Goal: Communication & Community: Connect with others

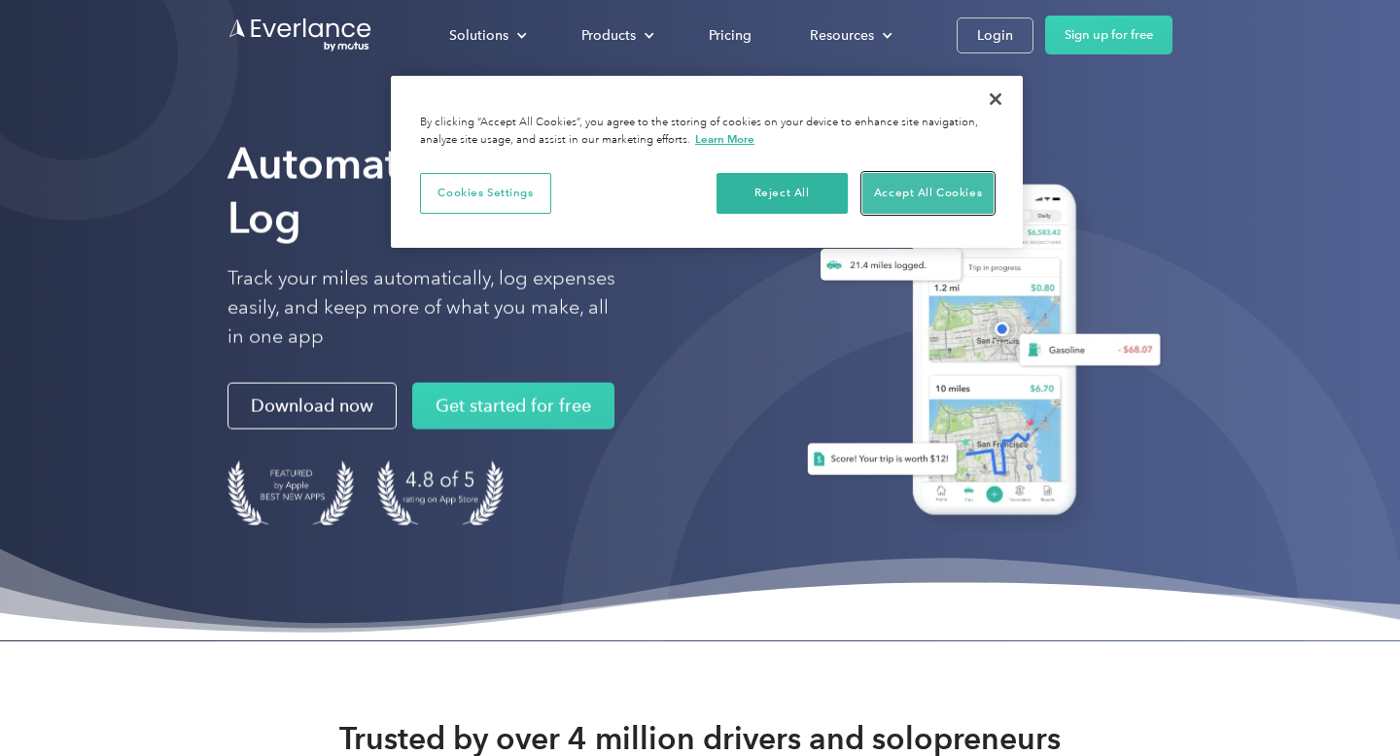
click at [931, 190] on button "Accept All Cookies" at bounding box center [927, 193] width 131 height 41
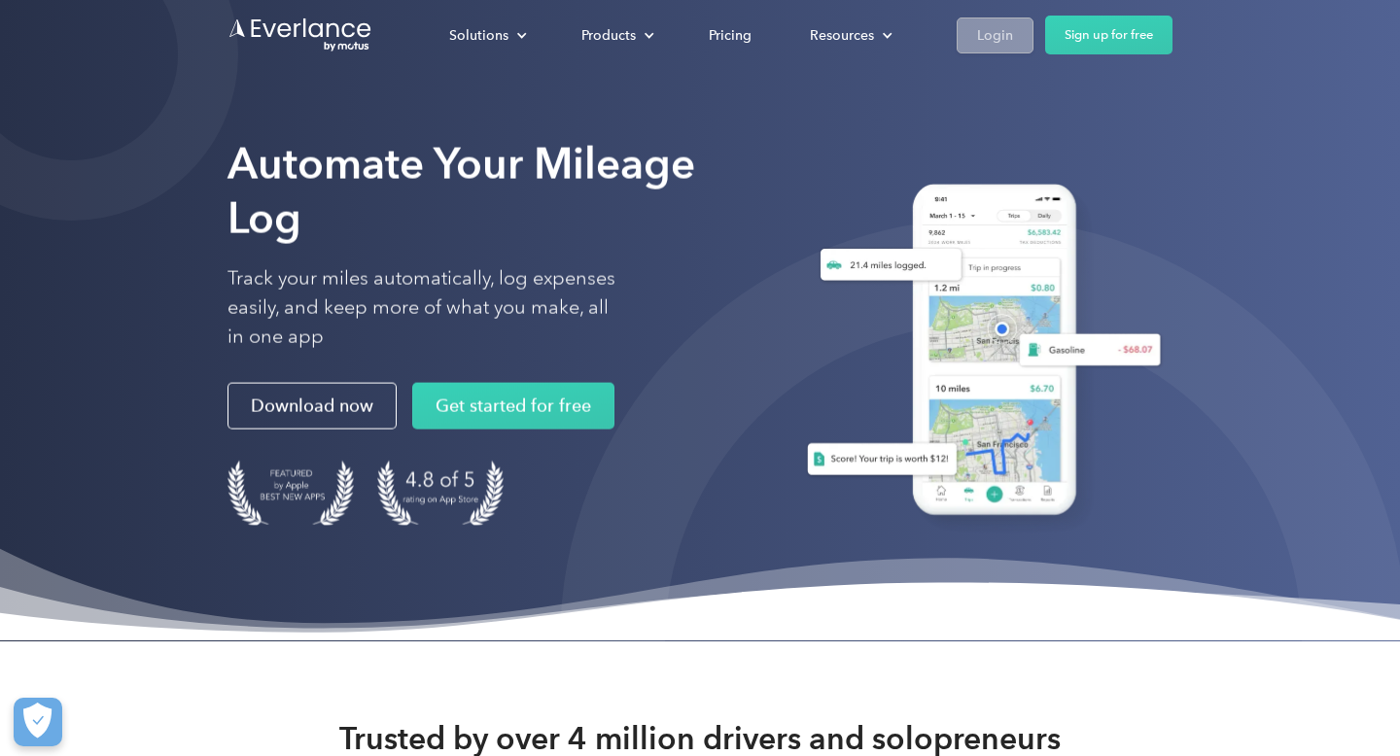
click at [1010, 43] on div "Login" at bounding box center [995, 35] width 36 height 24
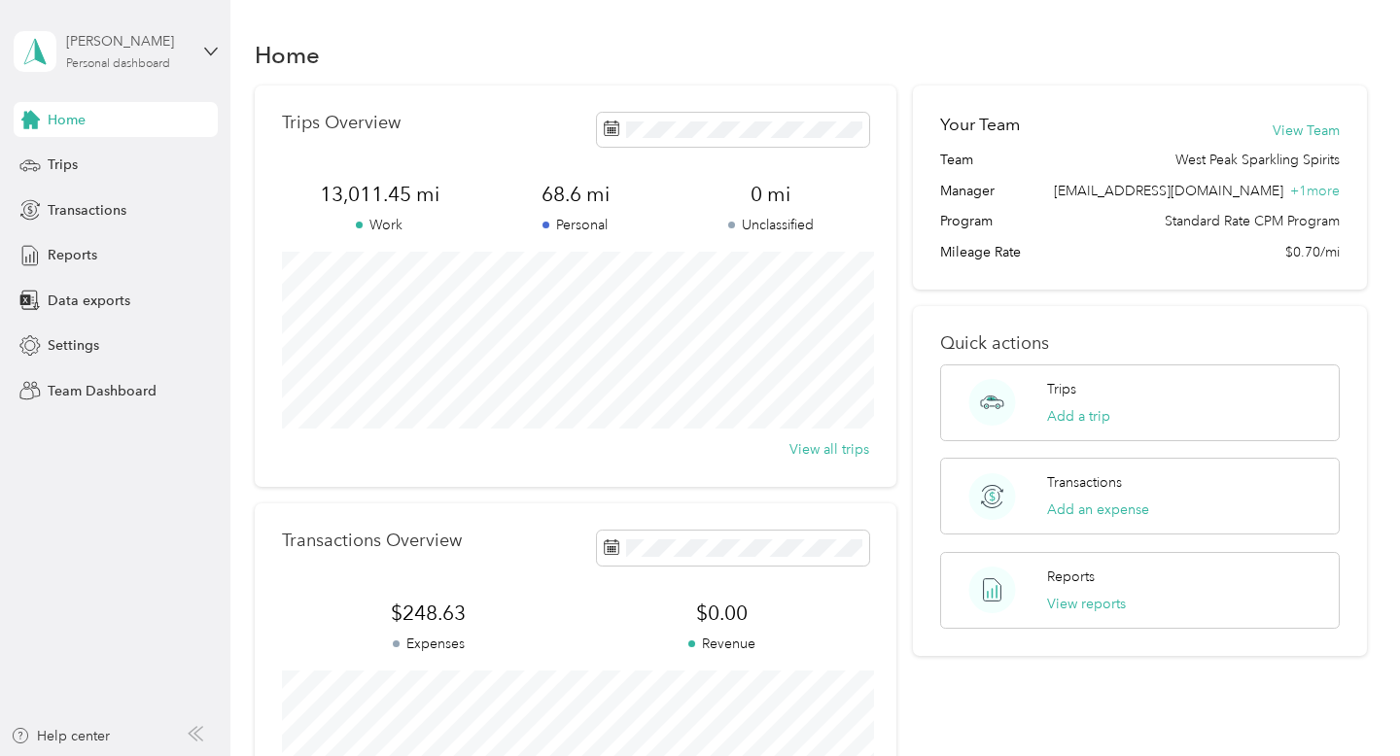
click at [170, 58] on div "Personal dashboard" at bounding box center [118, 64] width 104 height 12
click at [133, 157] on div "Team dashboard" at bounding box center [82, 160] width 104 height 20
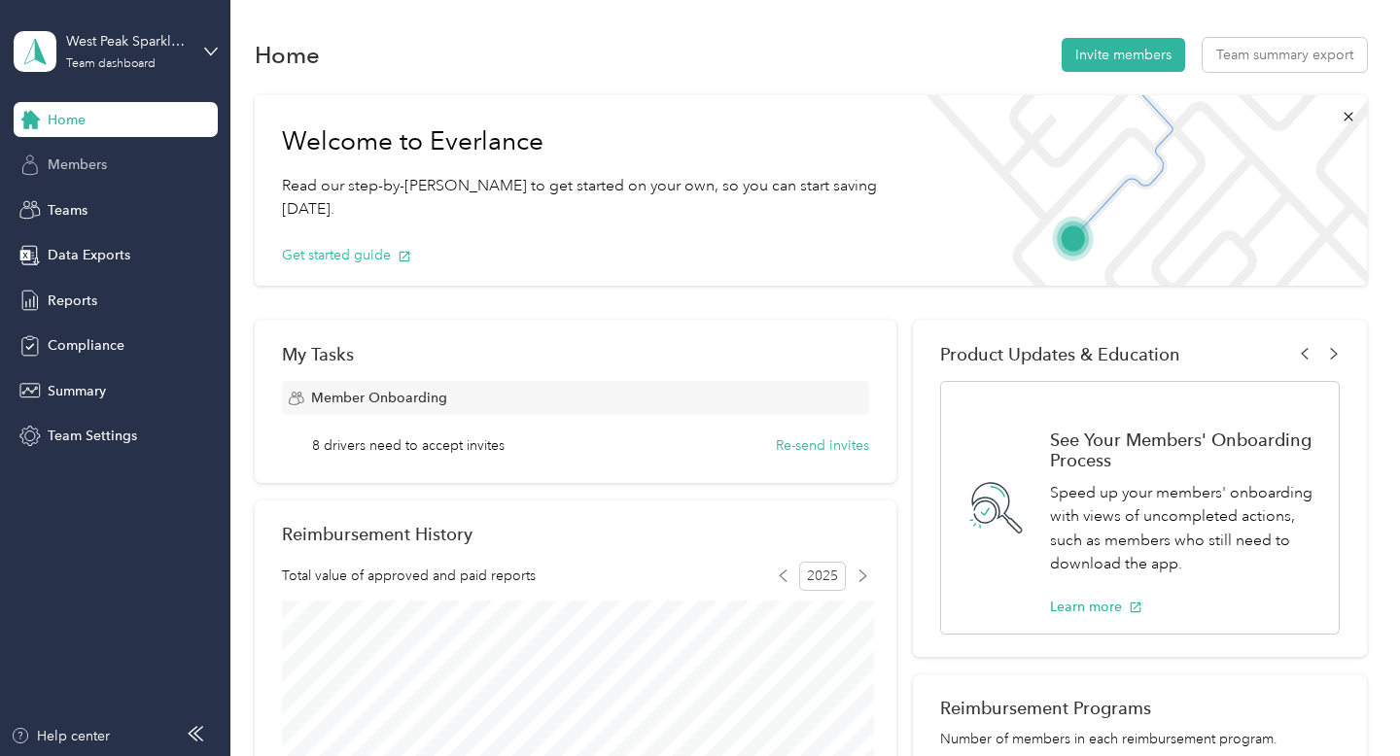
click at [129, 169] on div "Members" at bounding box center [116, 165] width 204 height 35
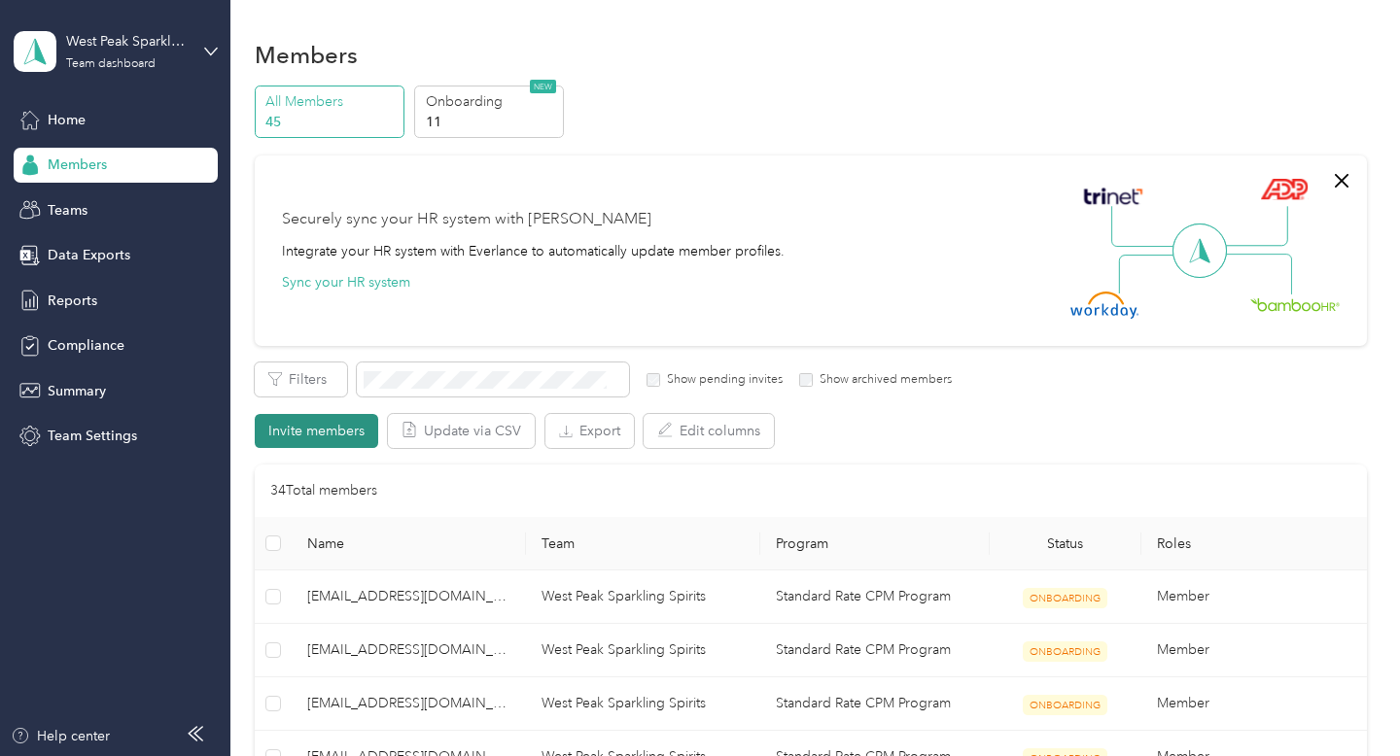
click at [344, 430] on button "Invite members" at bounding box center [316, 431] width 123 height 34
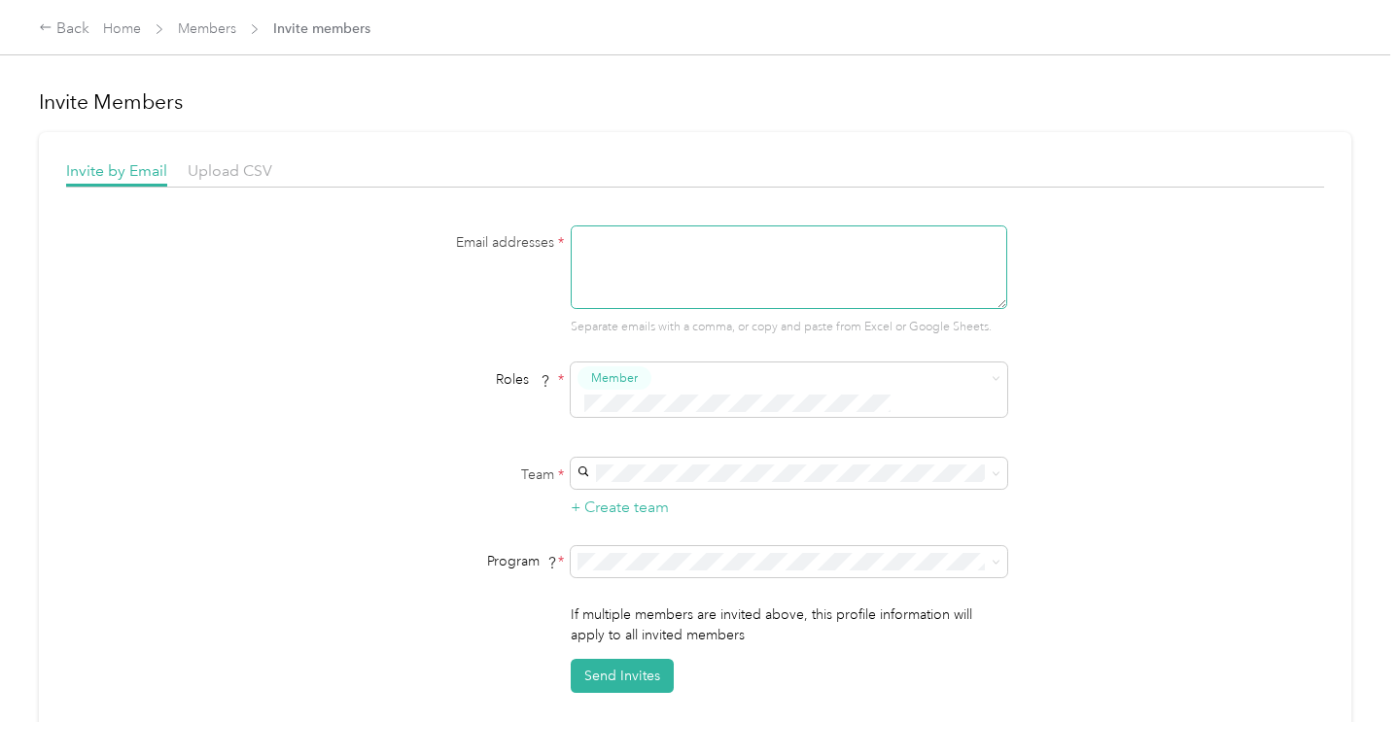
click at [672, 263] on textarea at bounding box center [789, 268] width 437 height 84
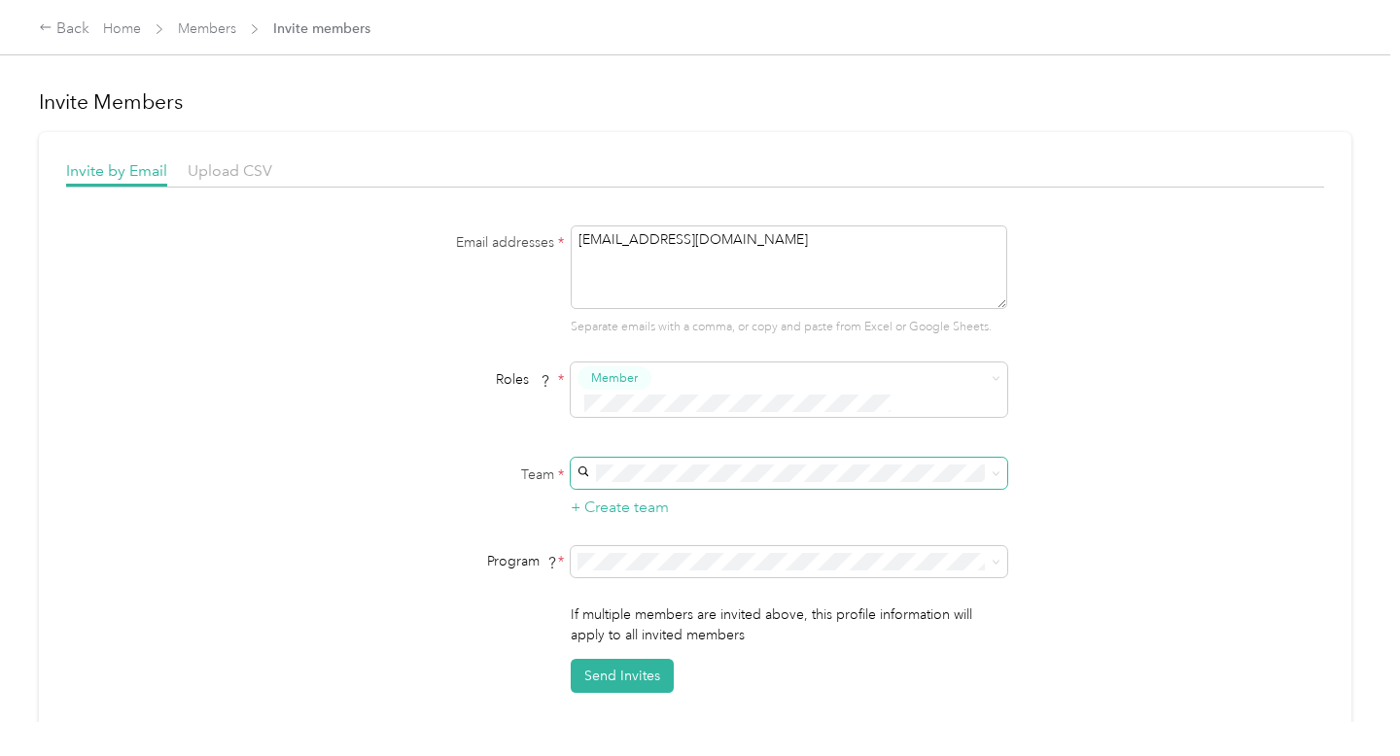
type textarea "ang9619@yahoo.com"
click at [672, 482] on span "West Peak Sparkling Spirits" at bounding box center [671, 482] width 164 height 17
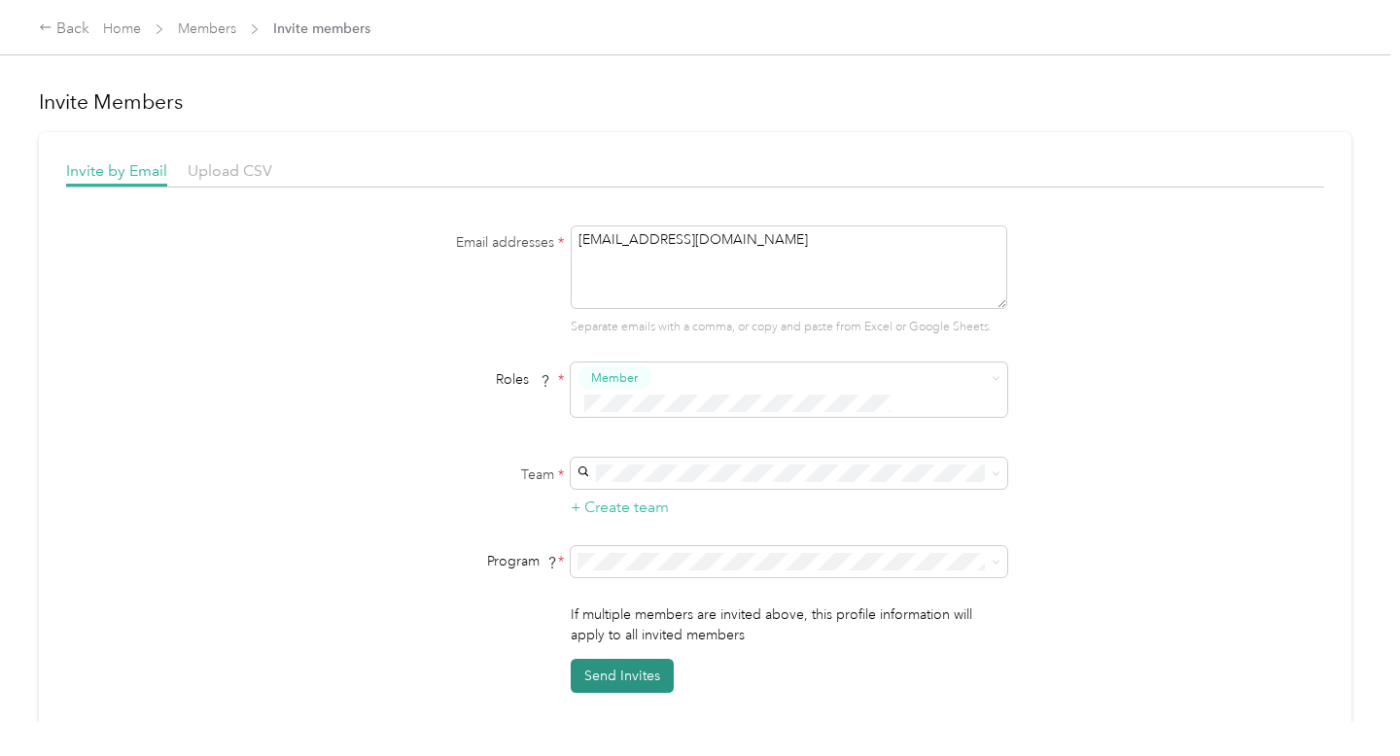
click at [638, 659] on button "Send Invites" at bounding box center [622, 676] width 103 height 34
